Goal: Information Seeking & Learning: Learn about a topic

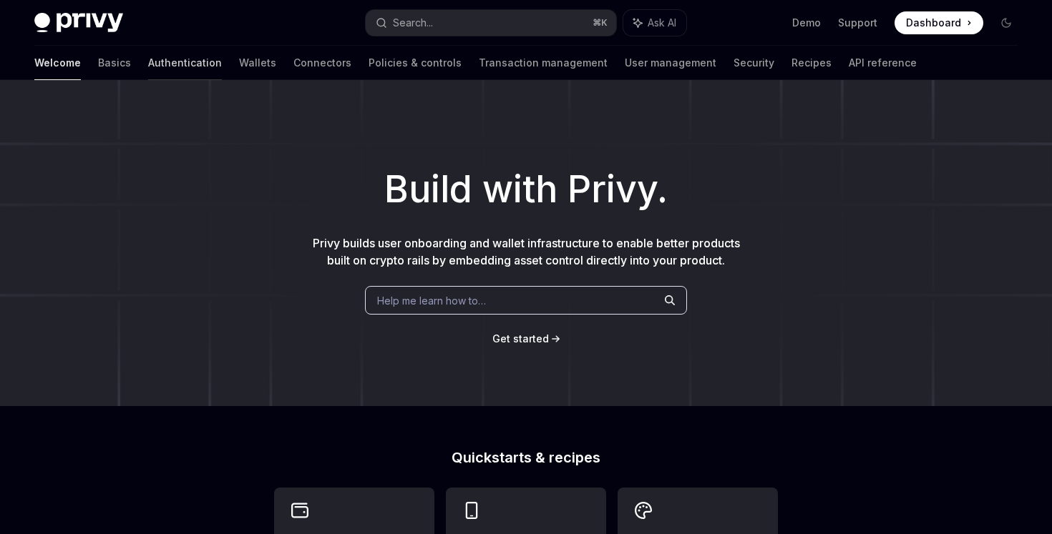
click at [148, 69] on link "Authentication" at bounding box center [185, 63] width 74 height 34
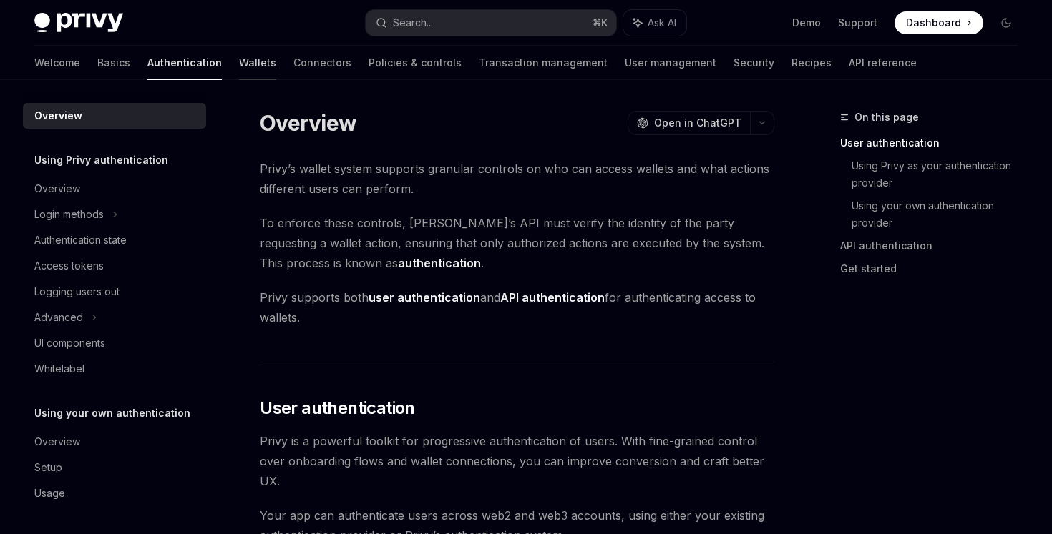
click at [239, 57] on link "Wallets" at bounding box center [257, 63] width 37 height 34
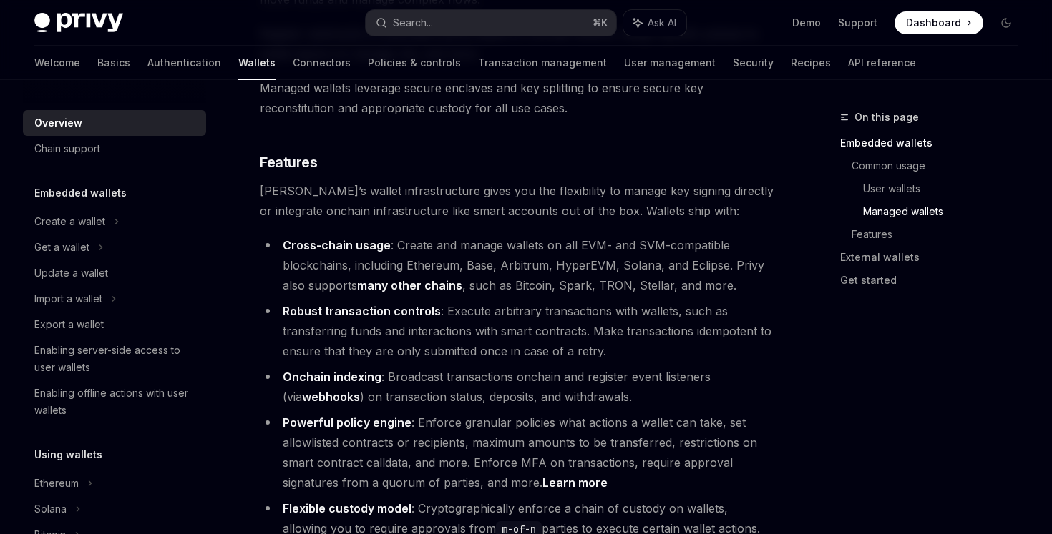
scroll to position [1551, 0]
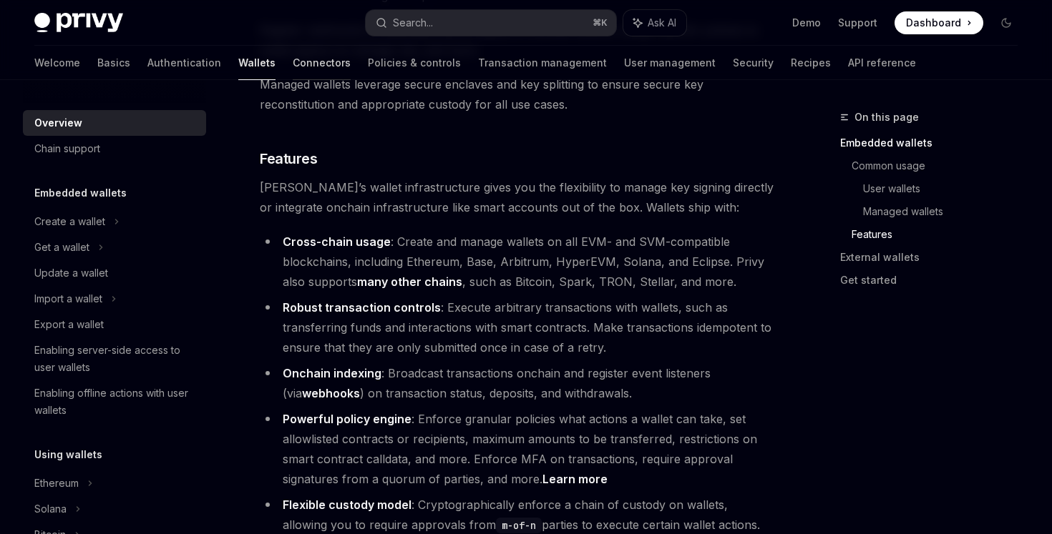
click at [293, 68] on link "Connectors" at bounding box center [322, 63] width 58 height 34
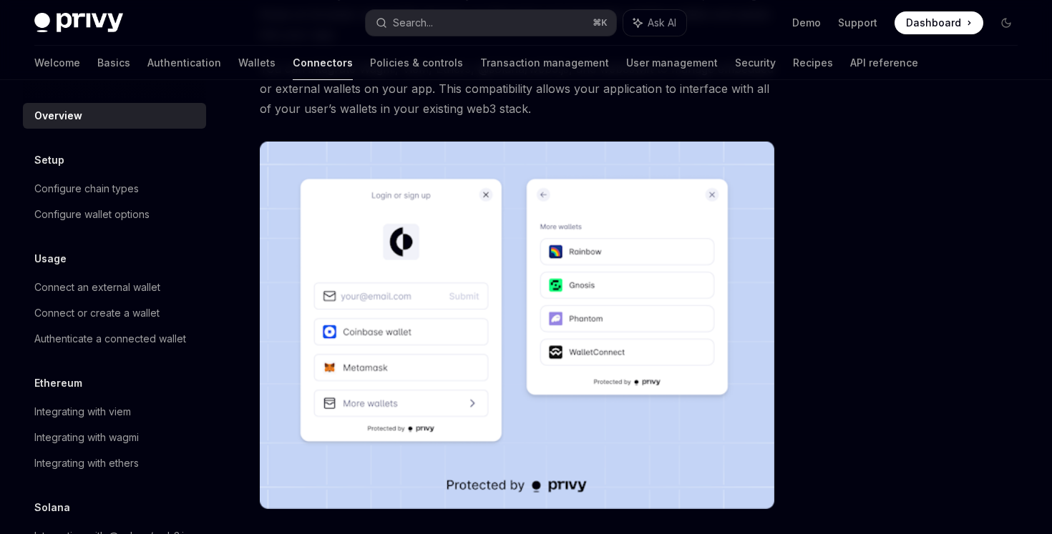
scroll to position [190, 0]
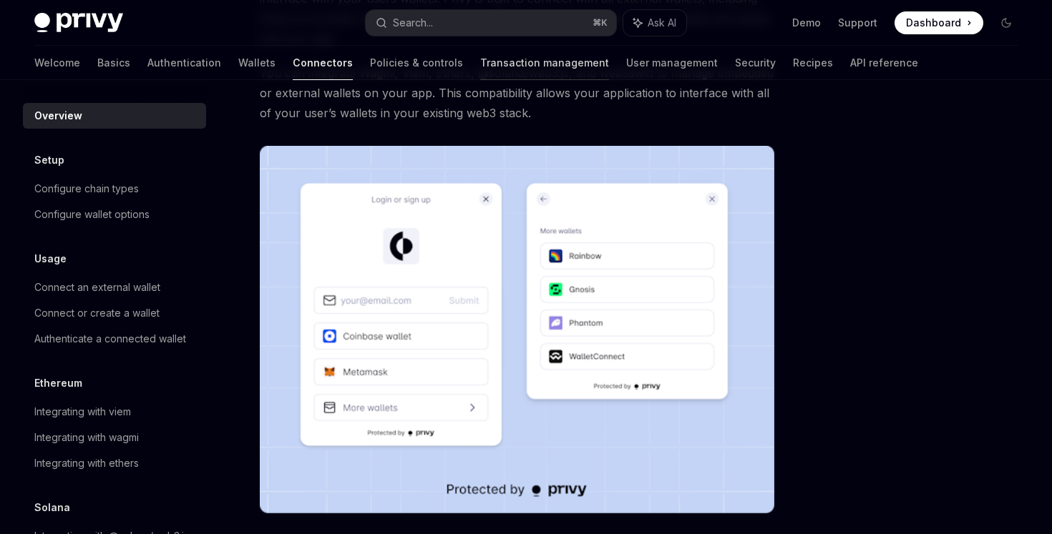
click at [480, 76] on link "Transaction management" at bounding box center [544, 63] width 129 height 34
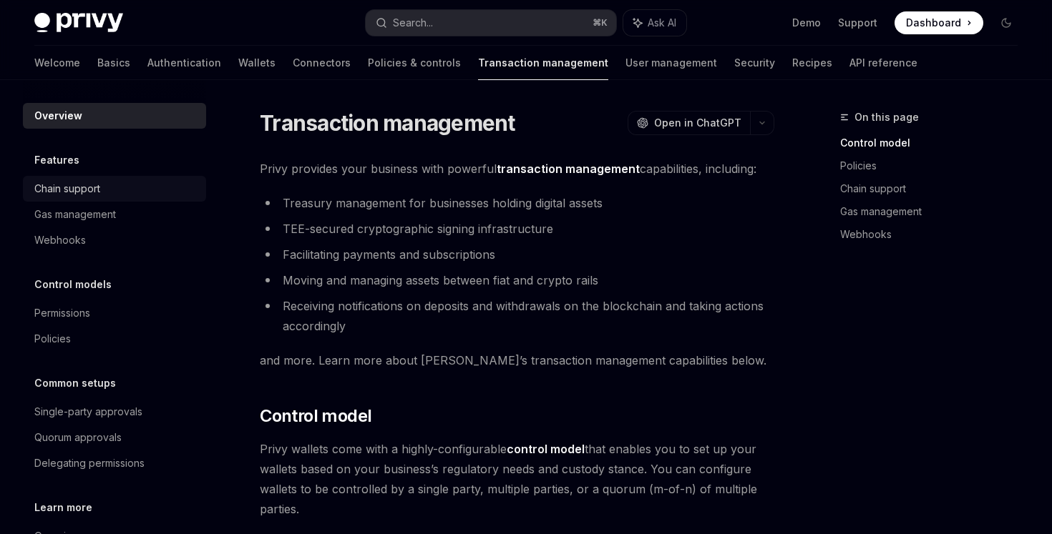
click at [108, 187] on div "Chain support" at bounding box center [115, 188] width 163 height 17
type textarea "*"
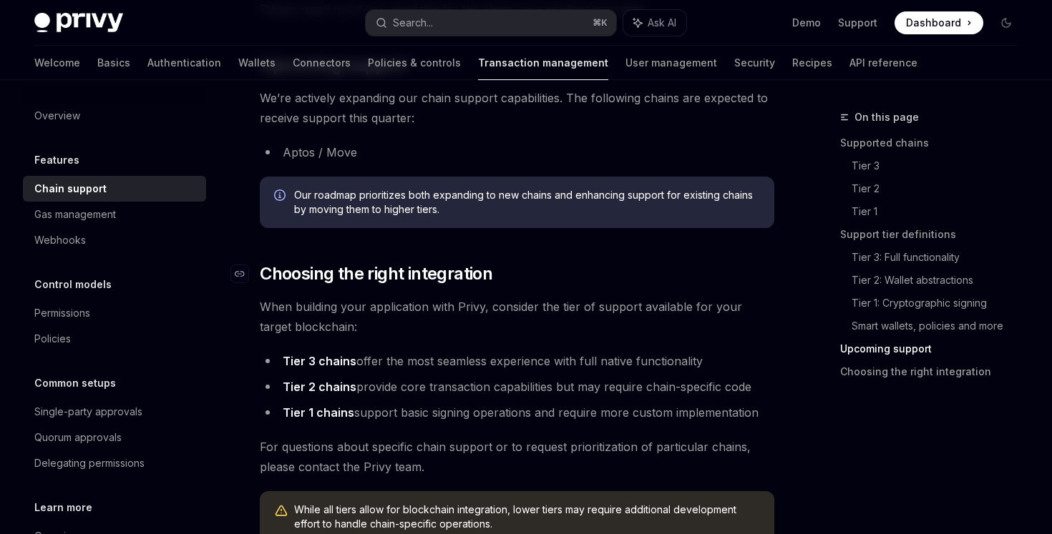
scroll to position [1560, 0]
